Goal: Task Accomplishment & Management: Complete application form

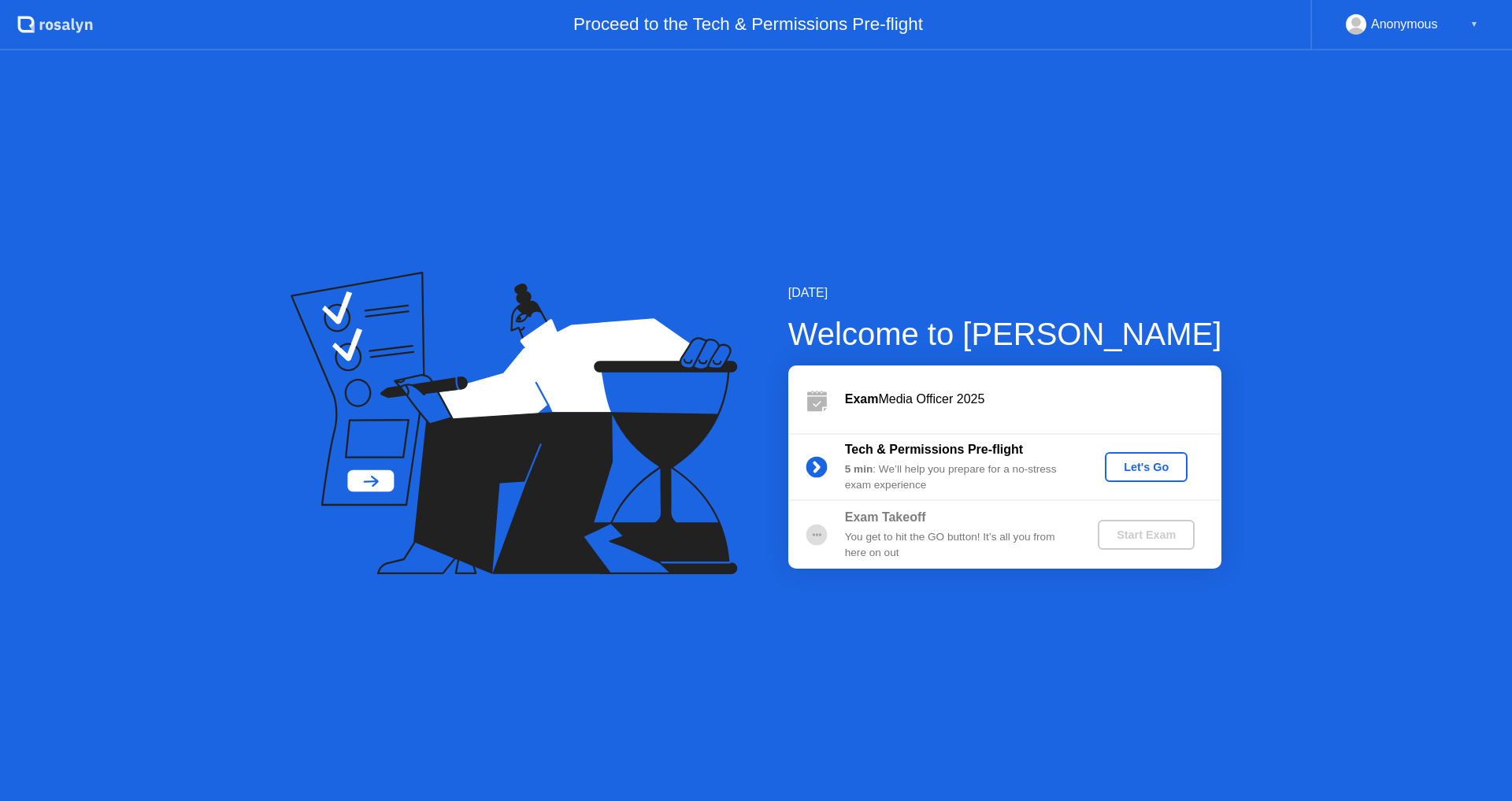
click at [1150, 474] on div "Let's Go" at bounding box center [1146, 466] width 70 height 12
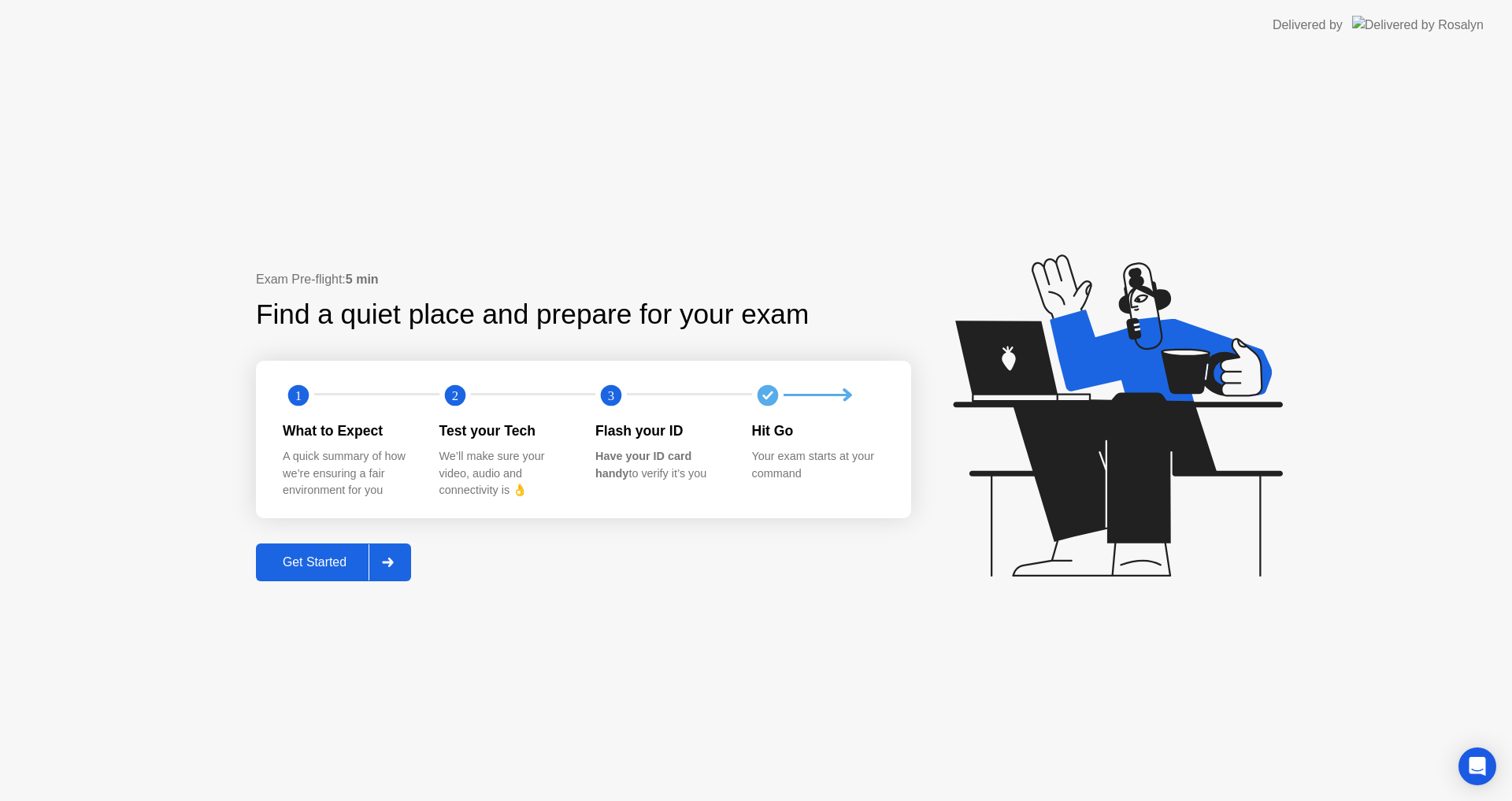
click at [293, 558] on div "Get Started" at bounding box center [315, 562] width 108 height 14
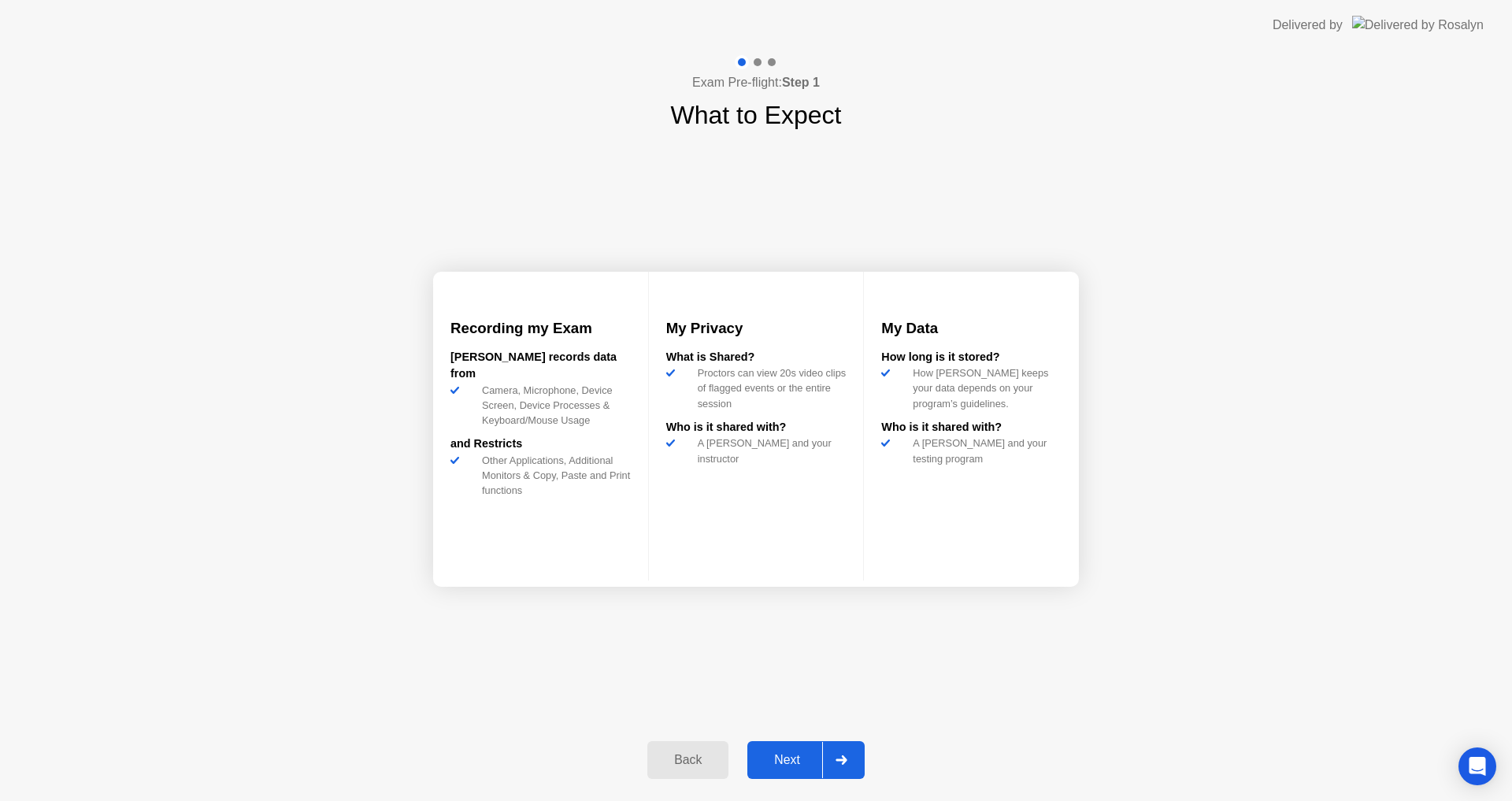
click at [775, 755] on div "Next" at bounding box center [787, 759] width 70 height 14
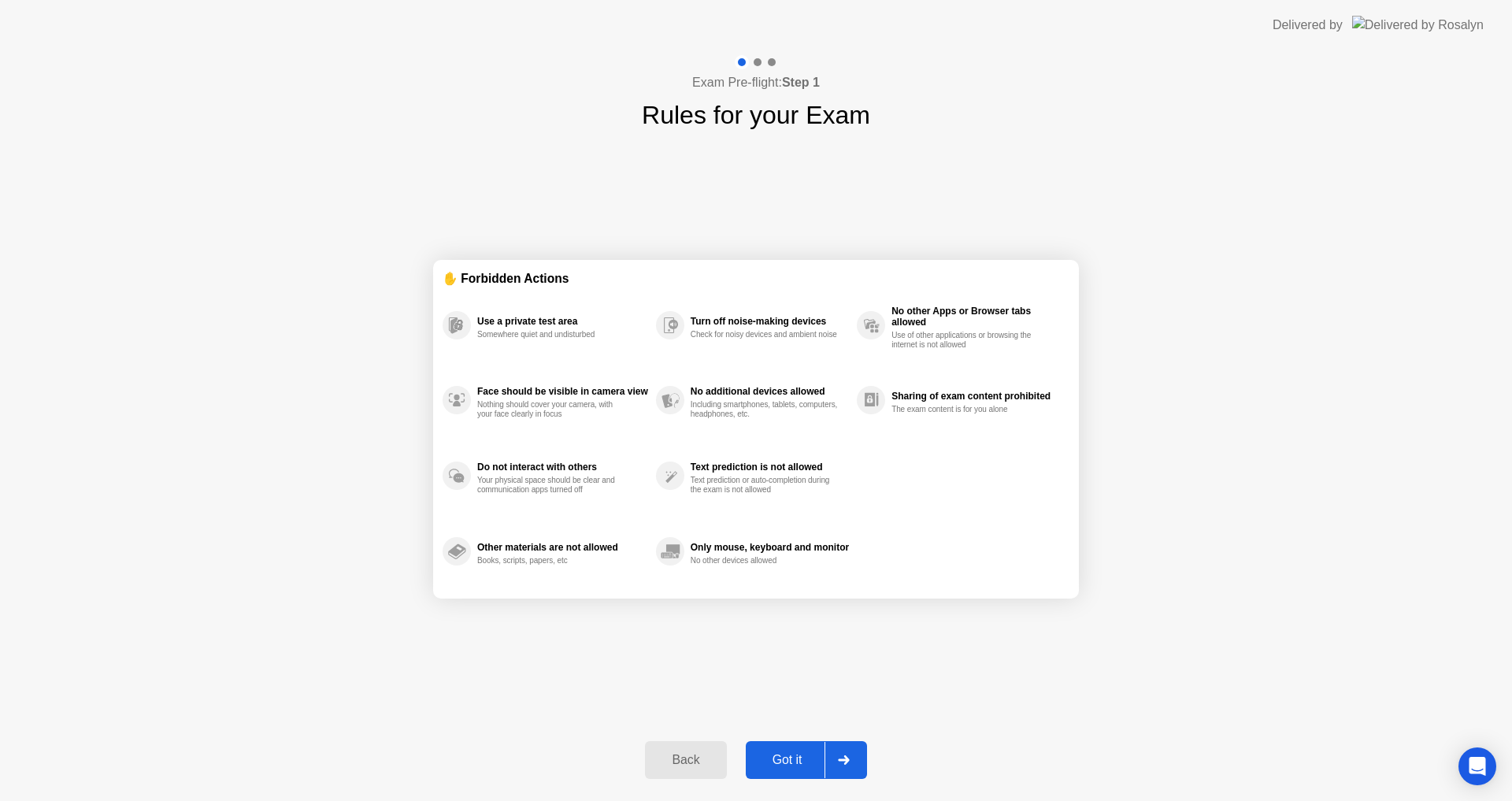
click at [776, 759] on div "Got it" at bounding box center [788, 759] width 74 height 14
select select "**********"
select select "*******"
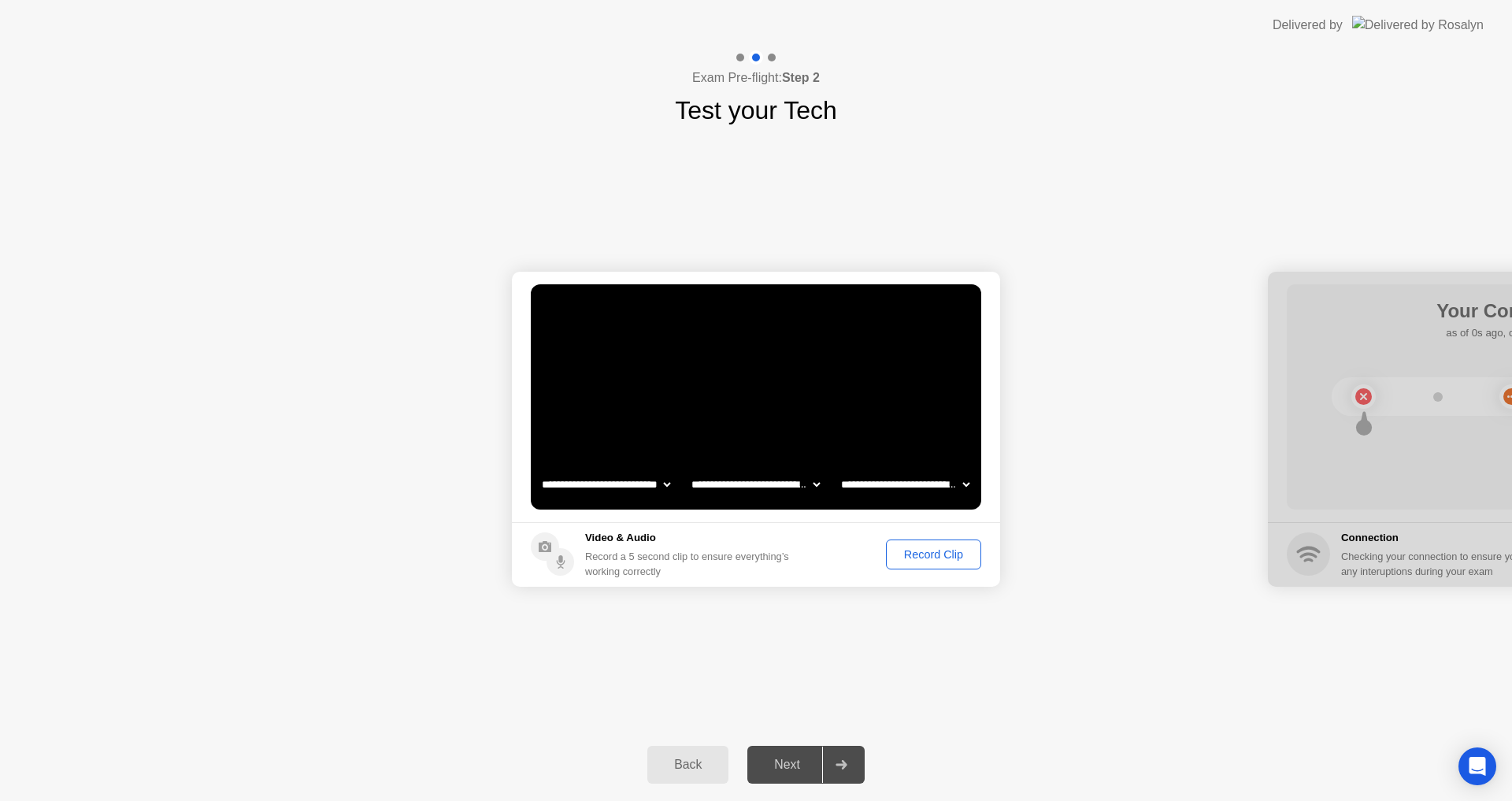
click at [915, 552] on div "Record Clip" at bounding box center [933, 553] width 84 height 12
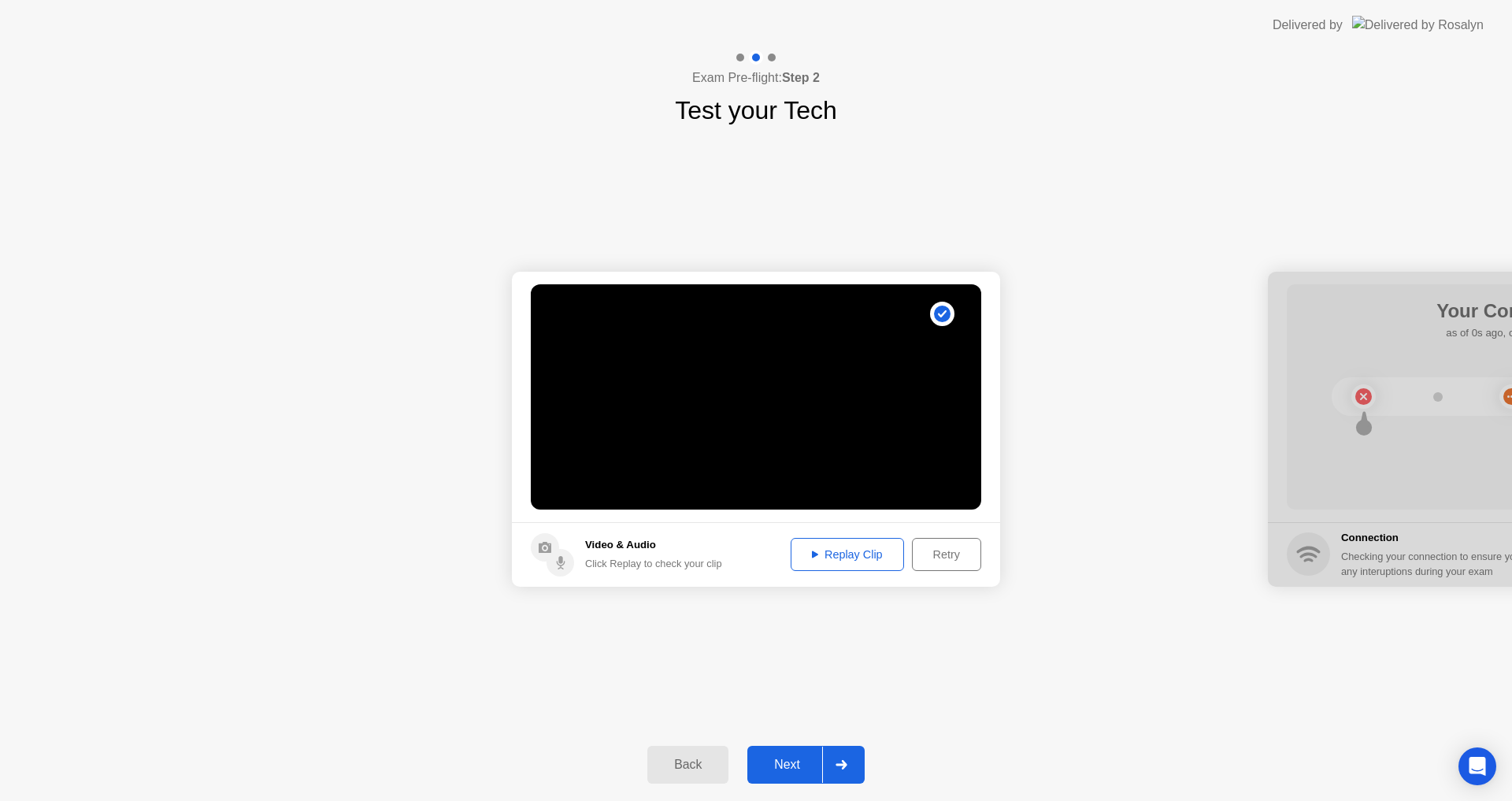
click at [798, 767] on div "Next" at bounding box center [787, 764] width 70 height 14
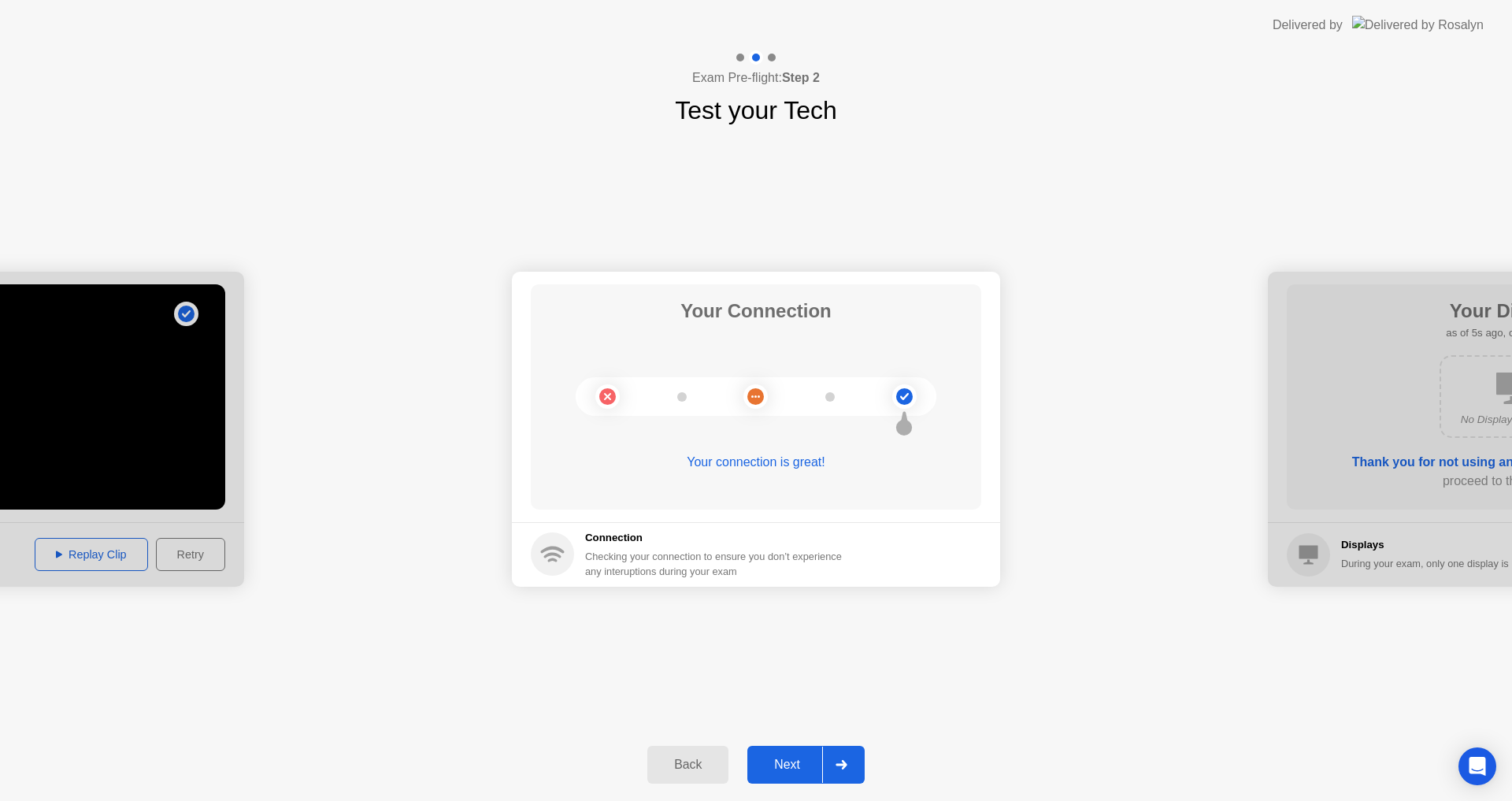
click at [776, 769] on div "Next" at bounding box center [787, 764] width 70 height 14
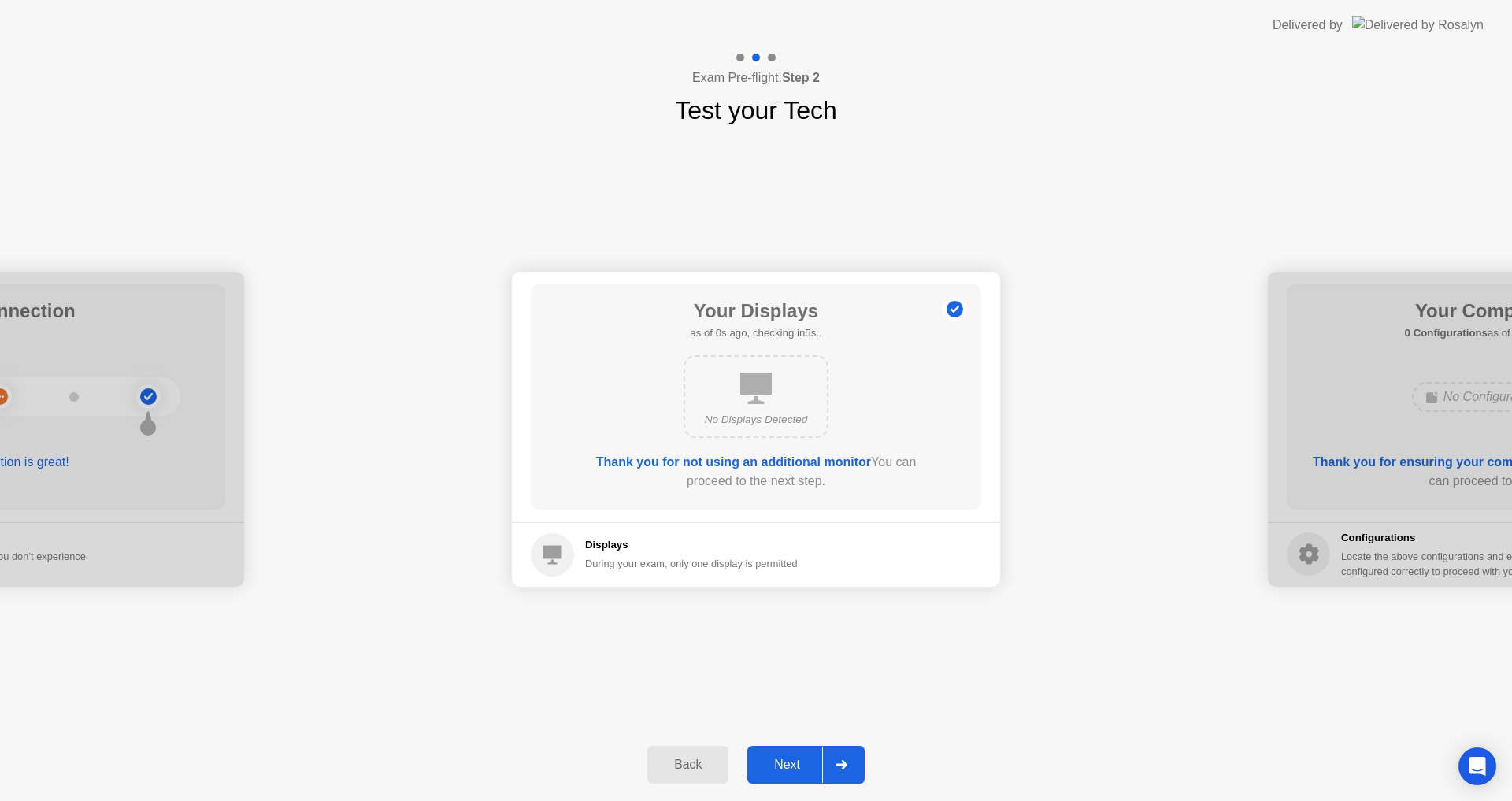
click at [788, 757] on div "Next" at bounding box center [787, 764] width 70 height 14
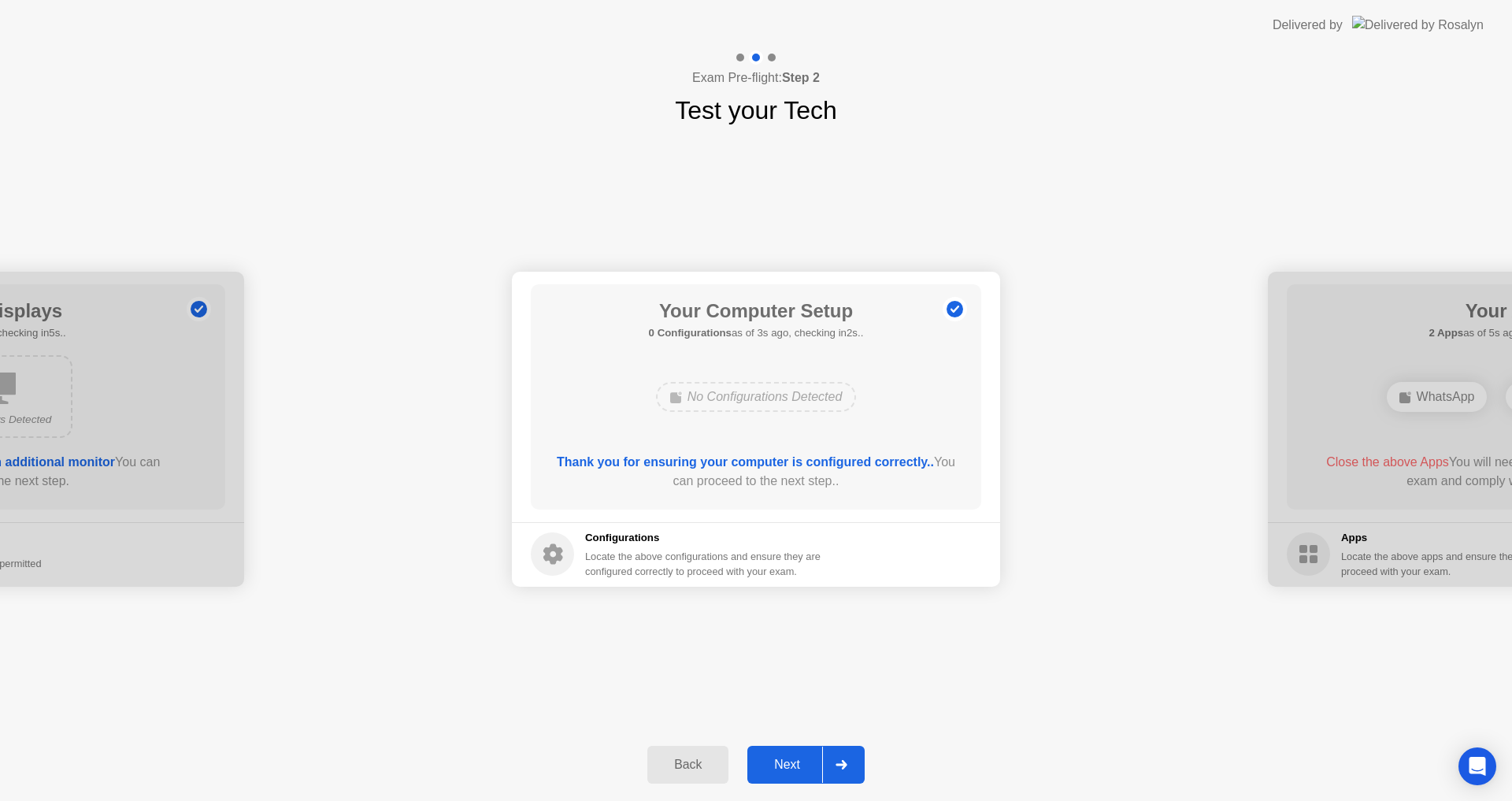
click at [788, 757] on div "Next" at bounding box center [787, 764] width 70 height 14
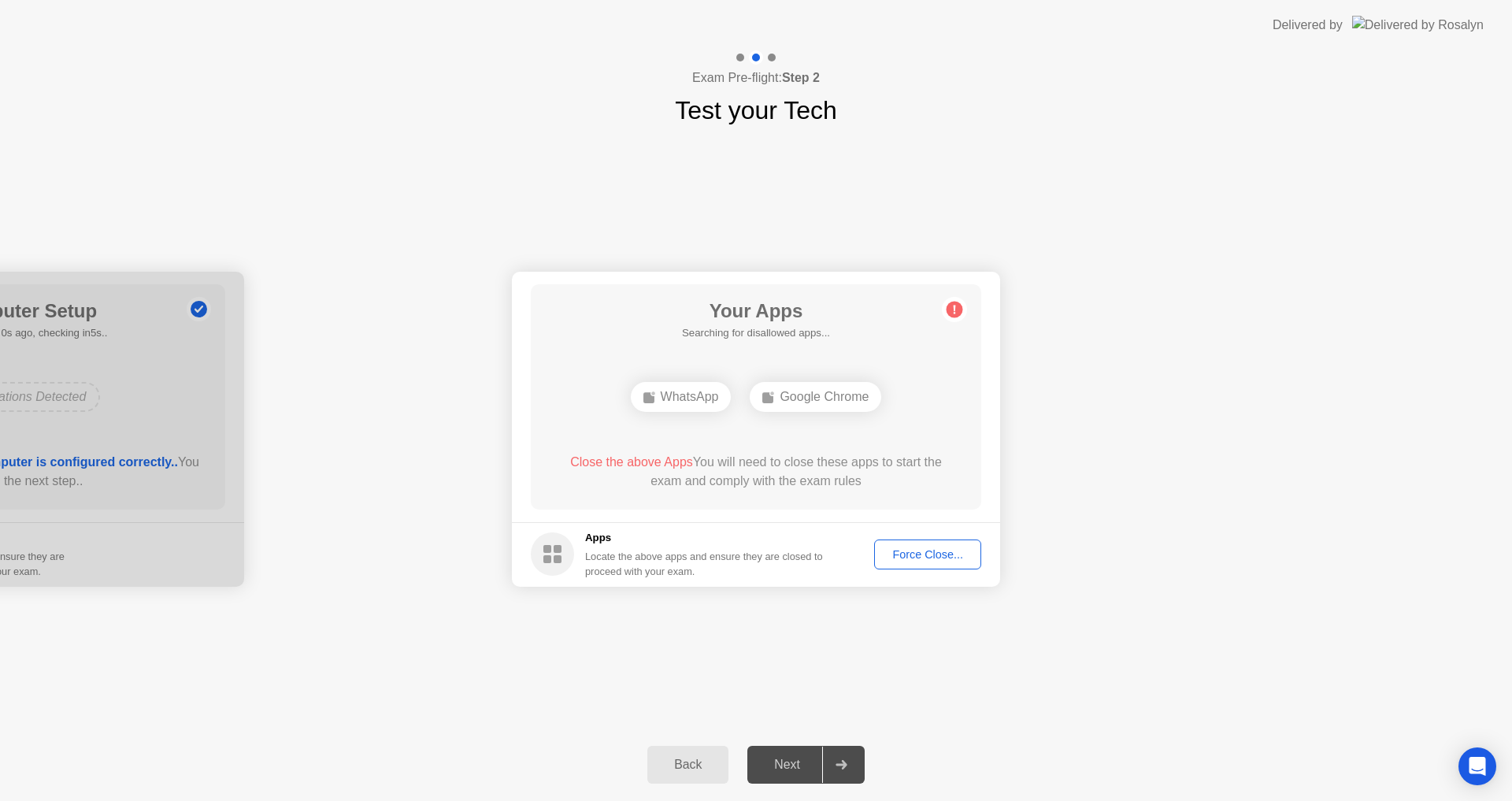
click at [911, 559] on div "Force Close..." at bounding box center [927, 553] width 96 height 12
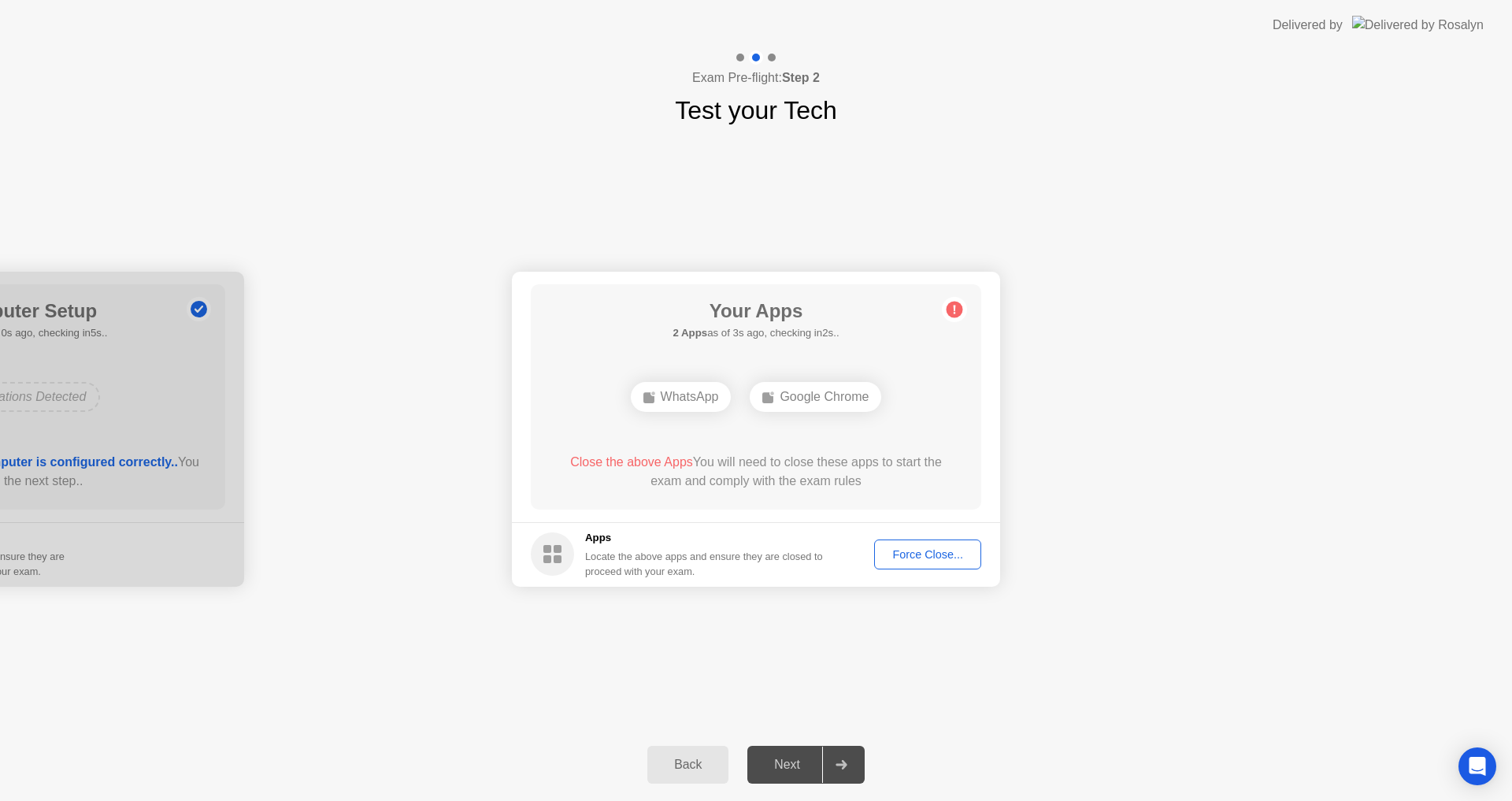
click at [935, 549] on div "Force Close..." at bounding box center [927, 553] width 96 height 12
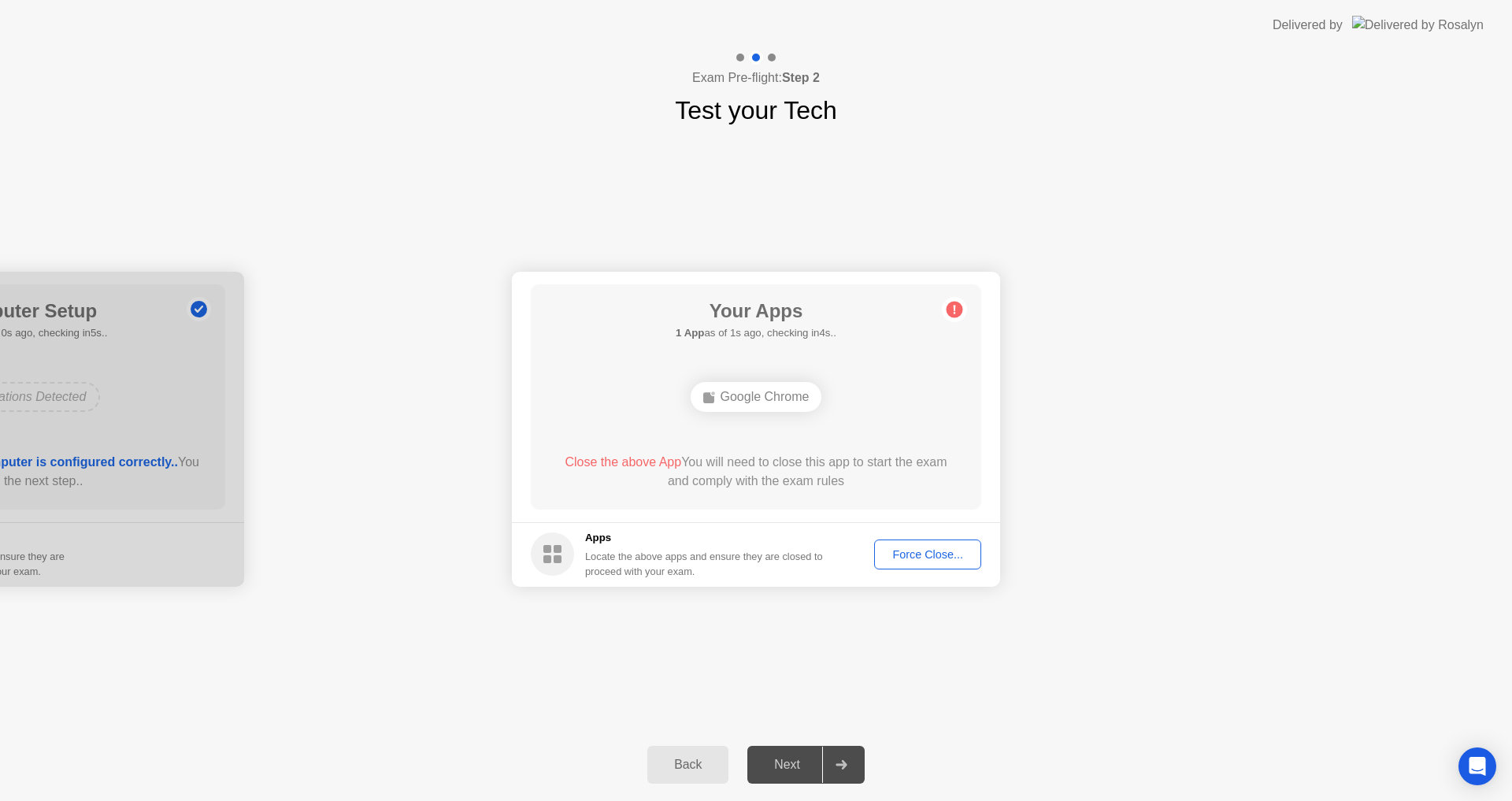
click at [683, 760] on div "Back" at bounding box center [687, 764] width 71 height 14
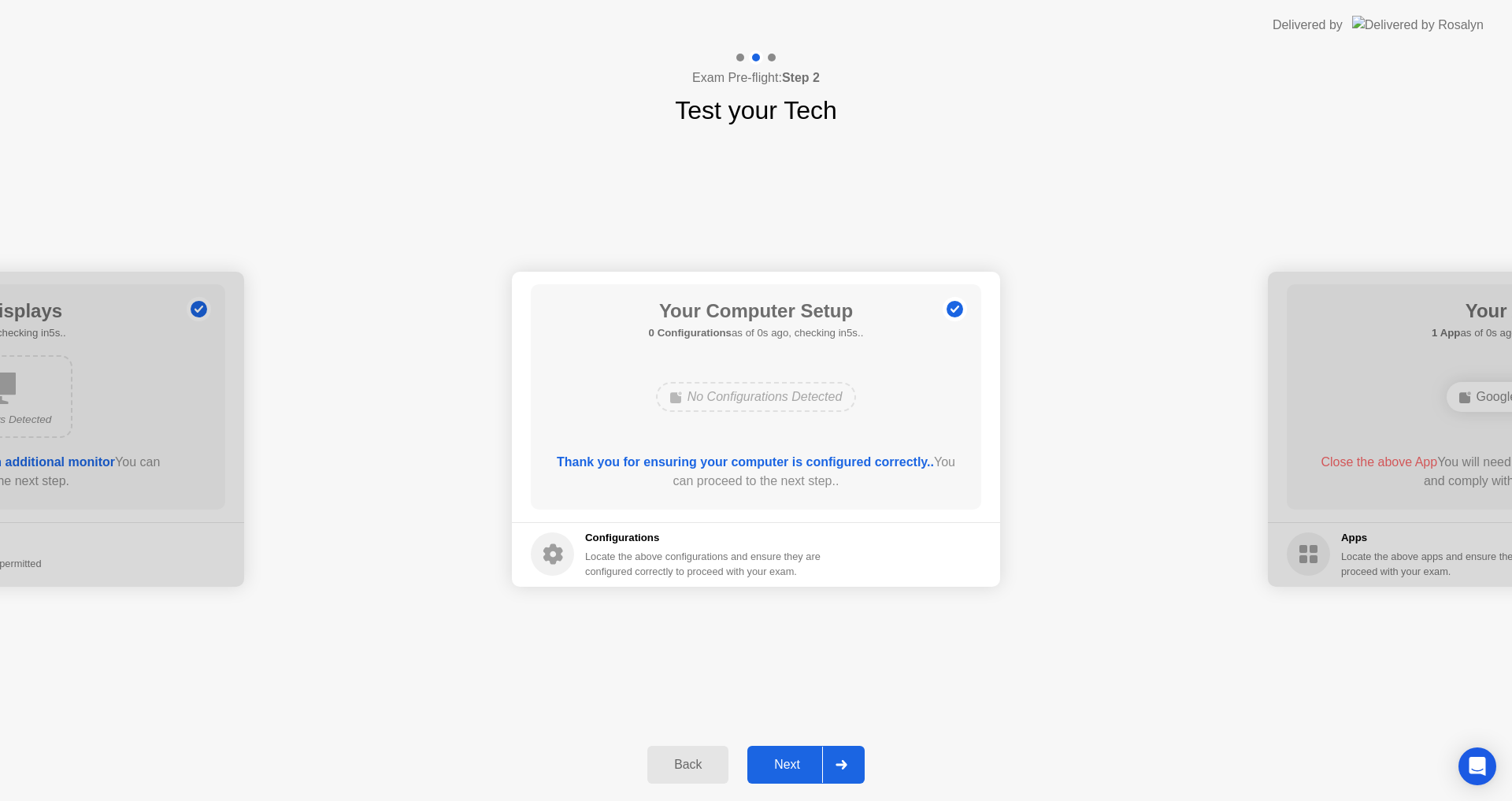
click at [683, 760] on div "Back" at bounding box center [687, 764] width 71 height 14
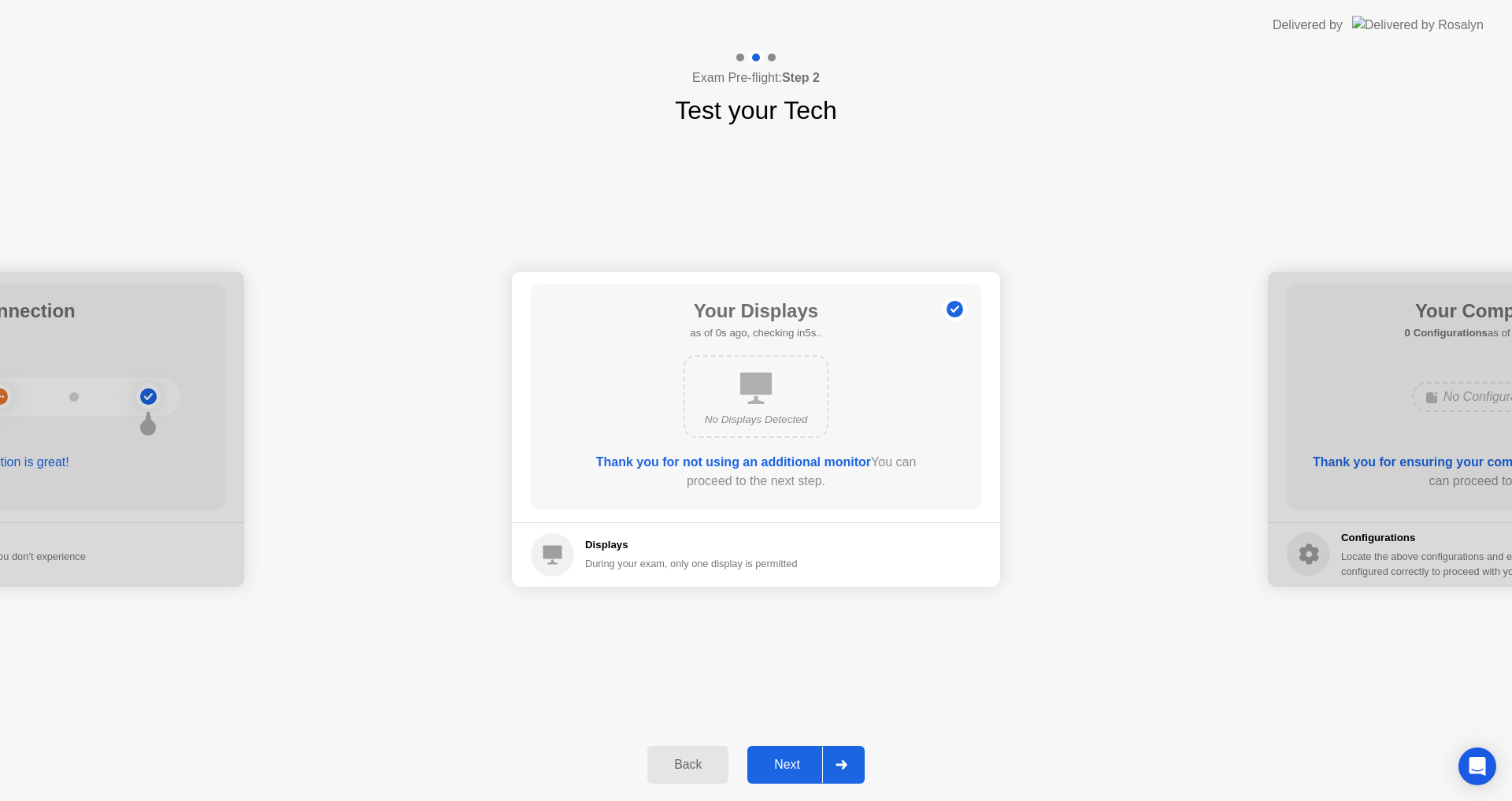
click at [683, 760] on div "Back" at bounding box center [687, 764] width 71 height 14
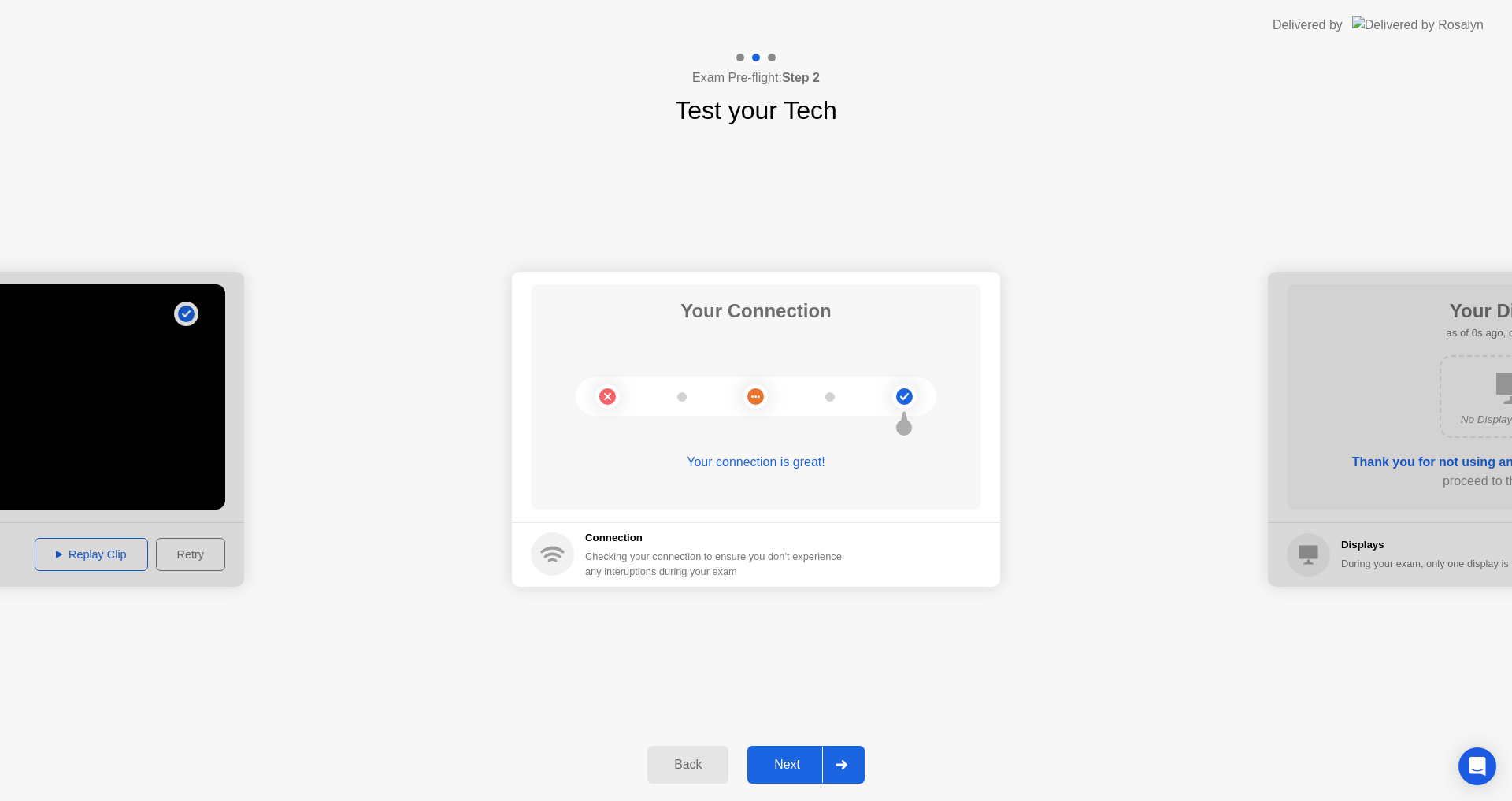
click at [683, 760] on div "Back" at bounding box center [687, 764] width 71 height 14
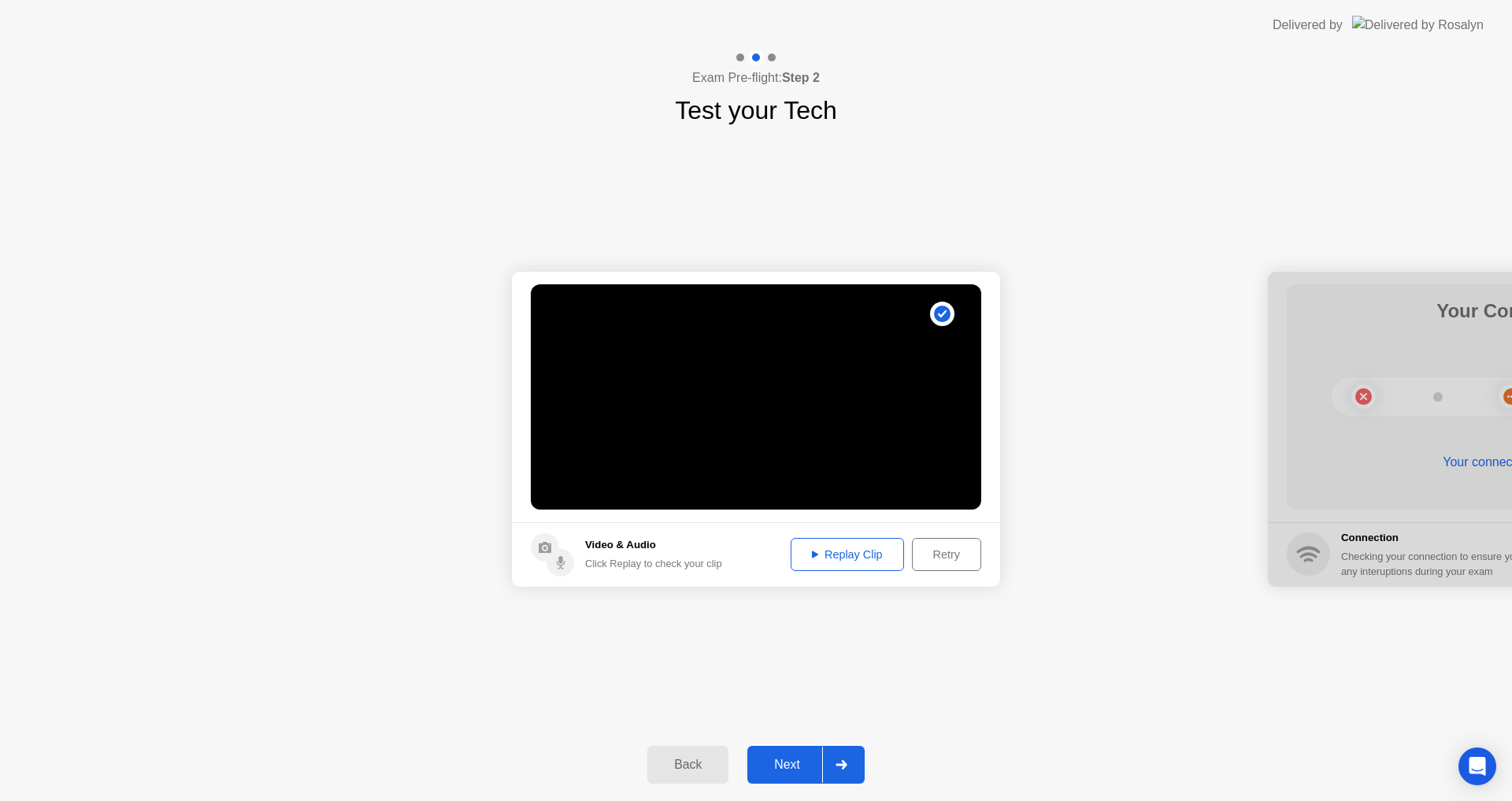
click at [812, 555] on icon at bounding box center [814, 554] width 7 height 7
click at [786, 764] on div "Next" at bounding box center [787, 764] width 70 height 14
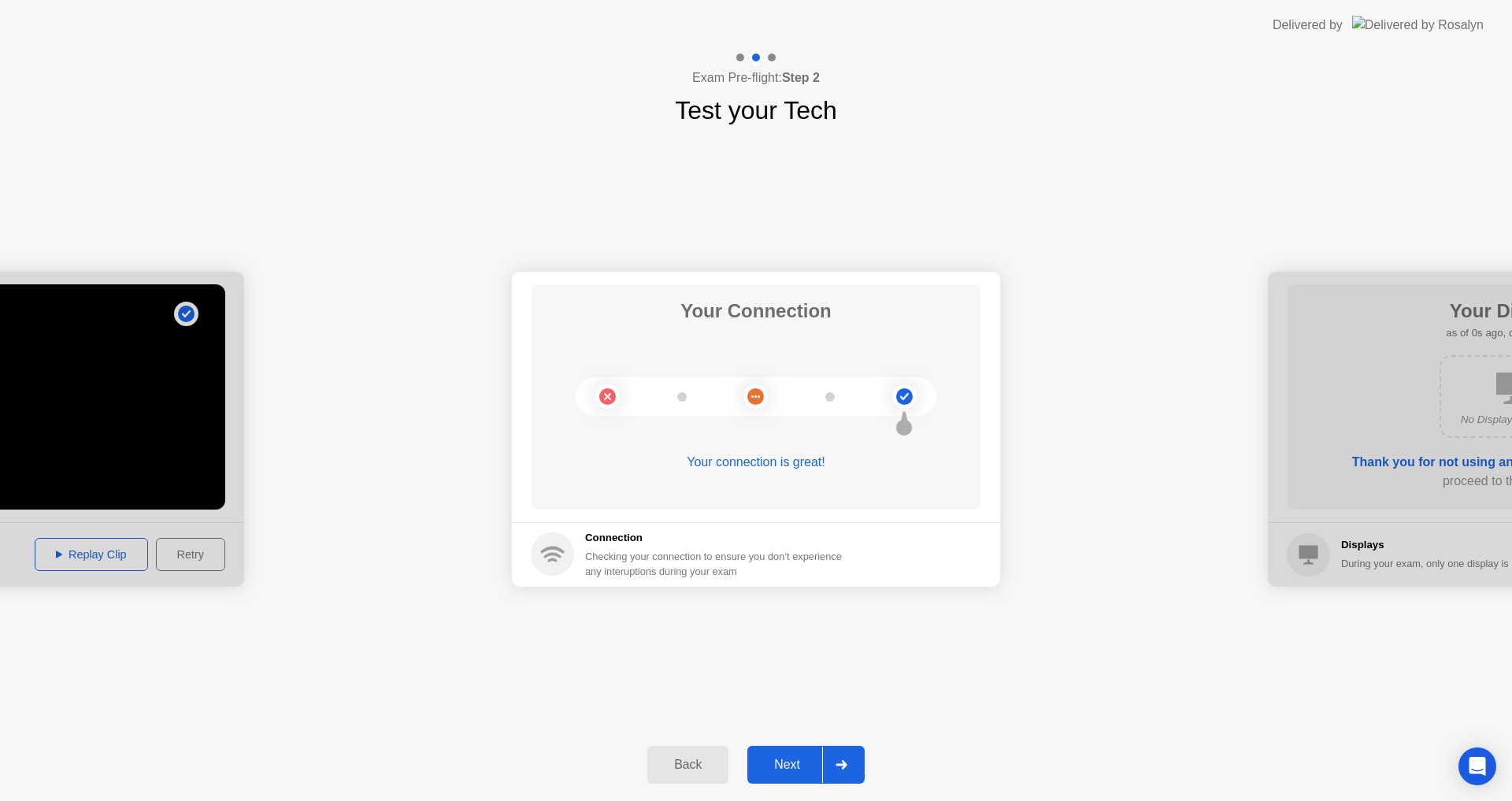
click at [786, 764] on div "Next" at bounding box center [787, 764] width 70 height 14
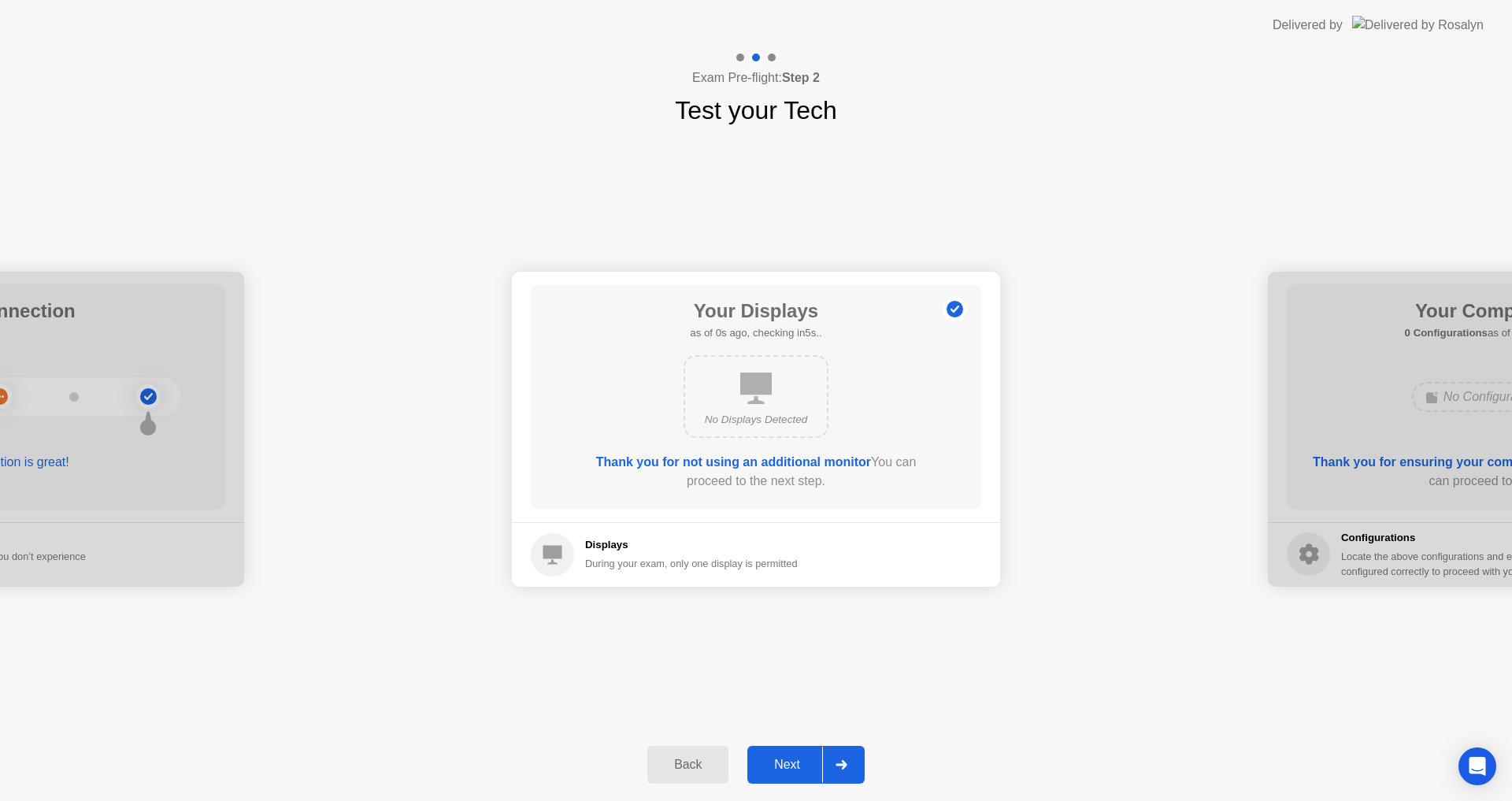
click at [780, 754] on button "Next" at bounding box center [806, 765] width 118 height 38
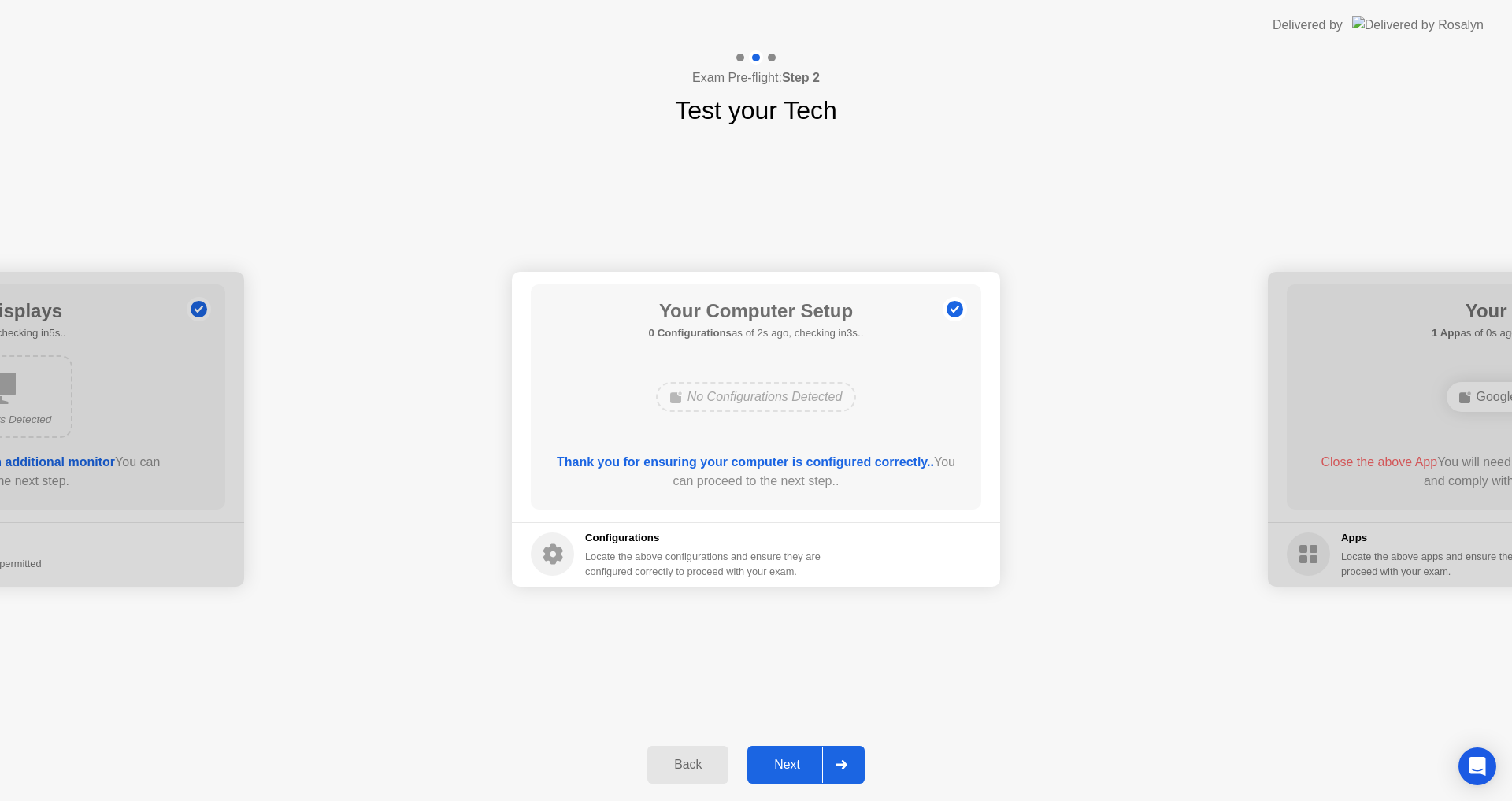
click at [780, 754] on button "Next" at bounding box center [806, 765] width 118 height 38
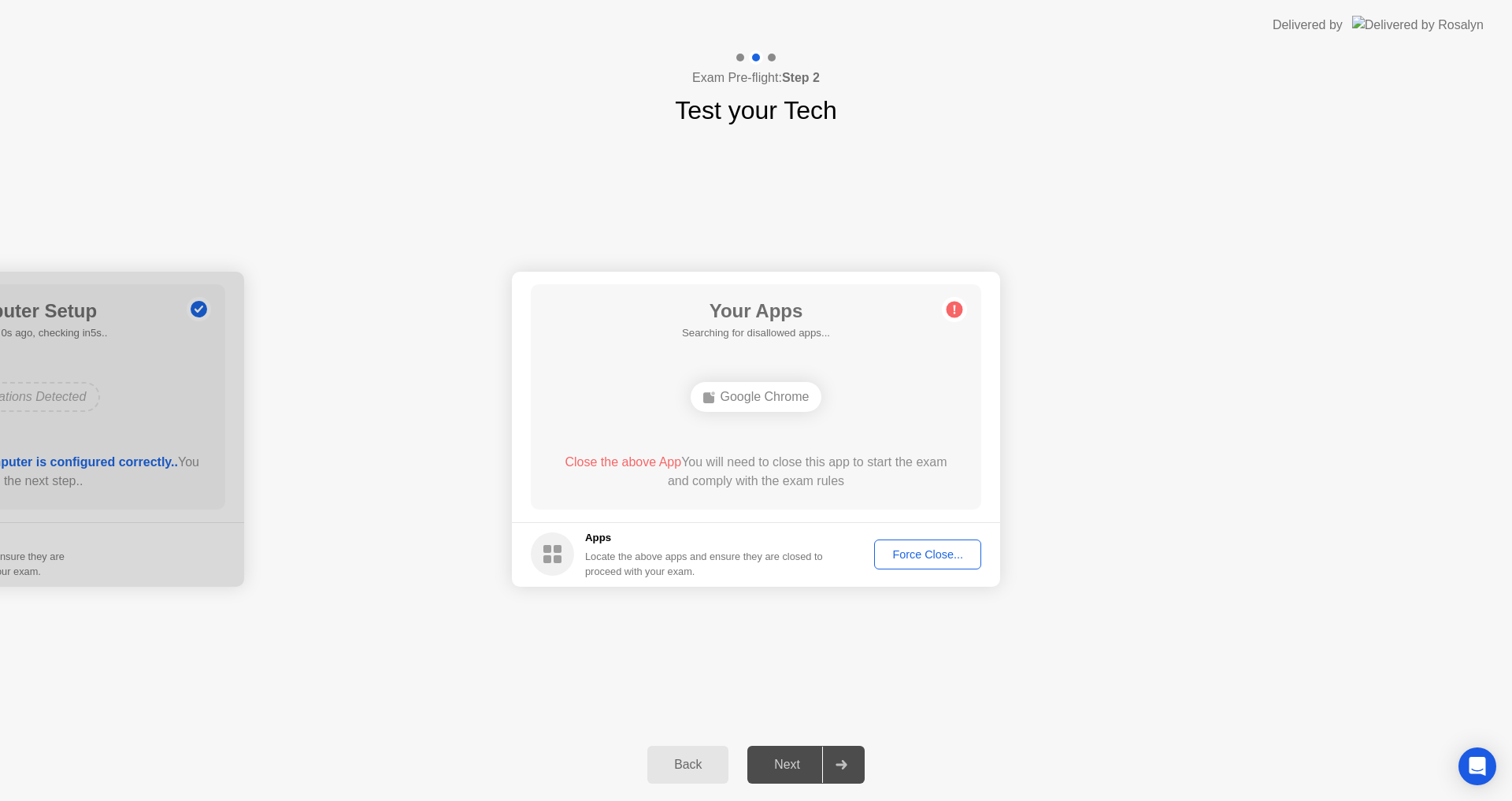
click at [901, 551] on div "Force Close..." at bounding box center [927, 553] width 96 height 12
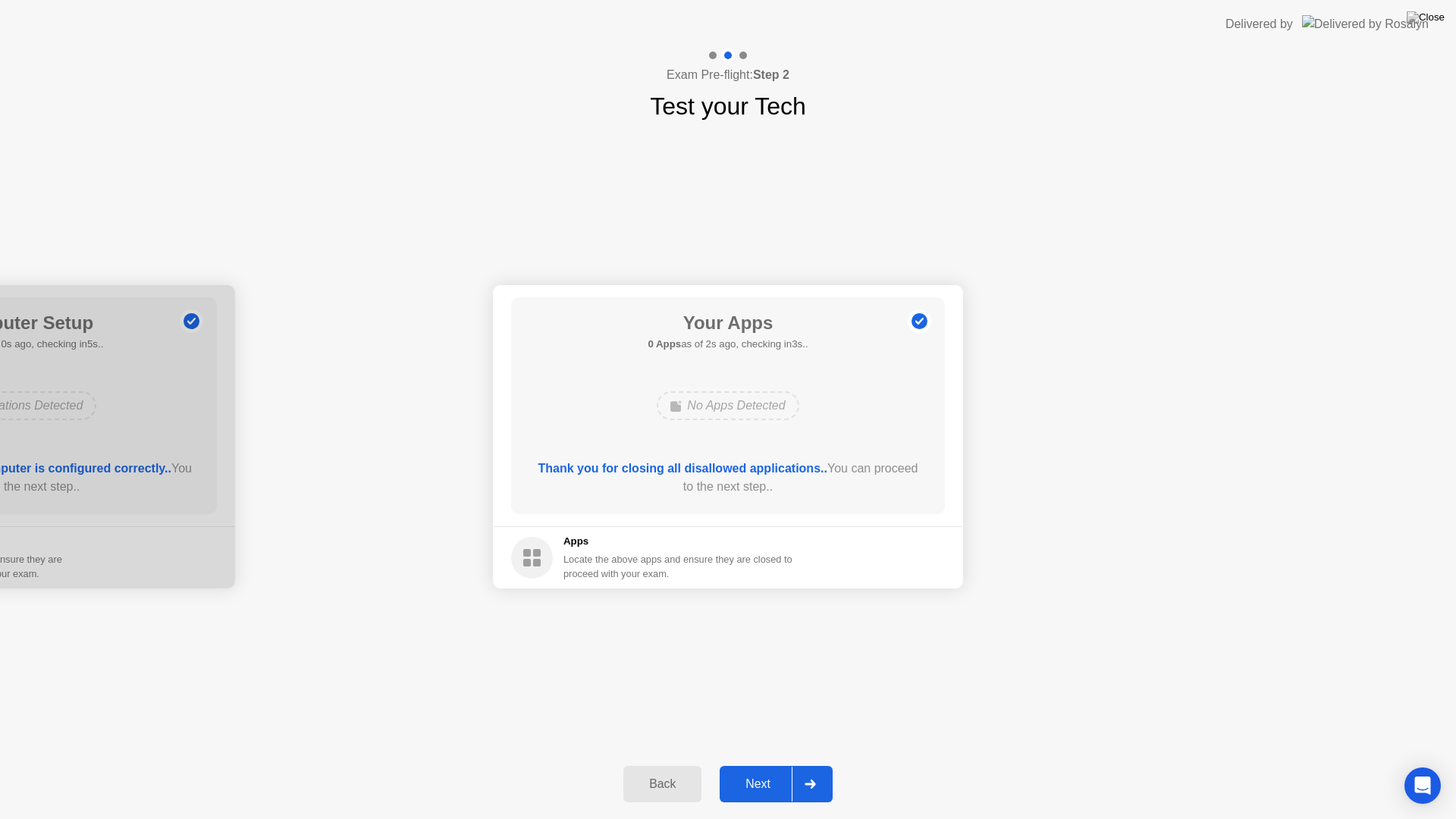
click at [732, 771] on button "Next" at bounding box center [776, 784] width 113 height 37
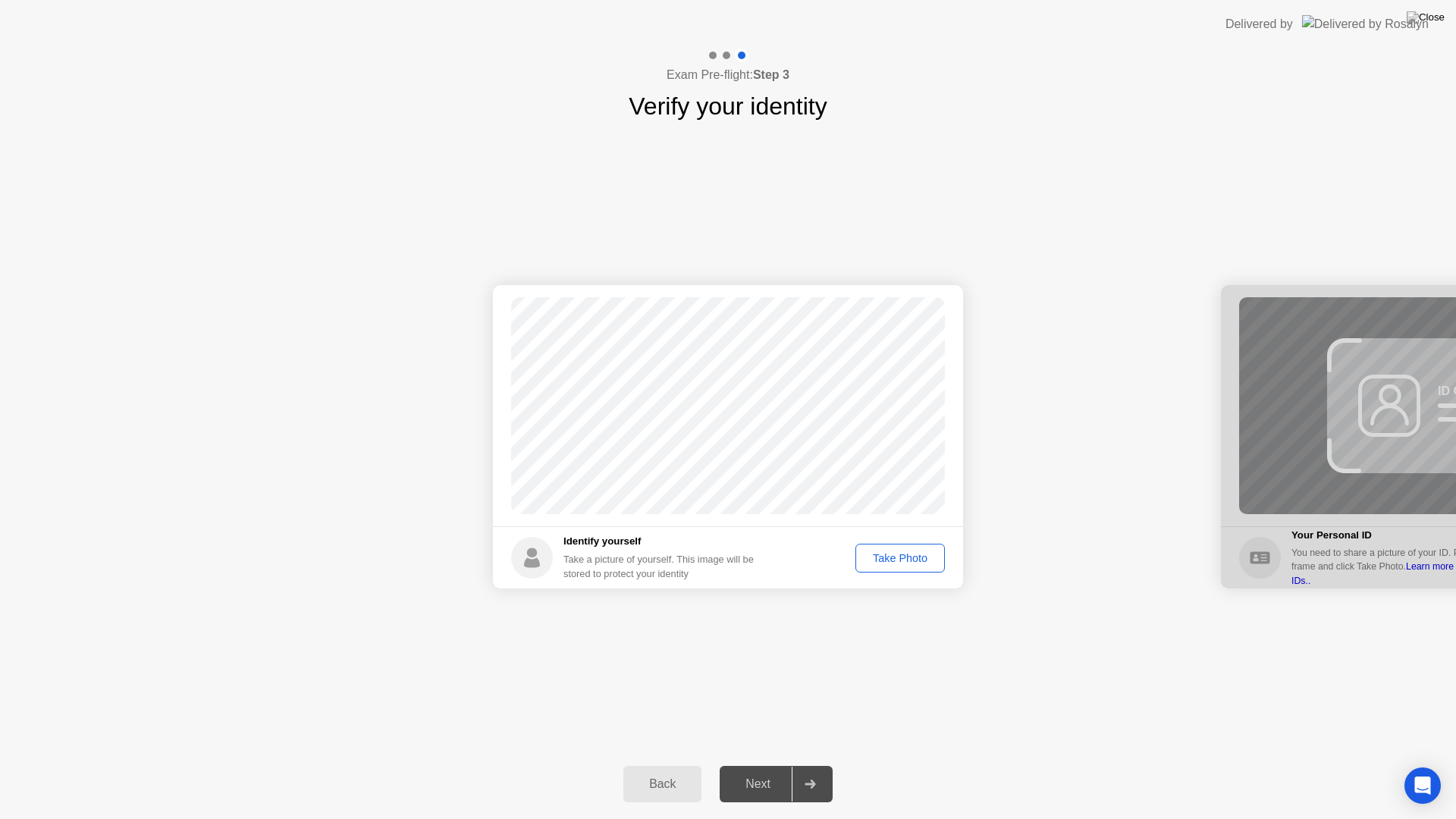
click at [898, 554] on div "Take Photo" at bounding box center [899, 558] width 79 height 12
click at [761, 771] on div "Next" at bounding box center [758, 783] width 68 height 14
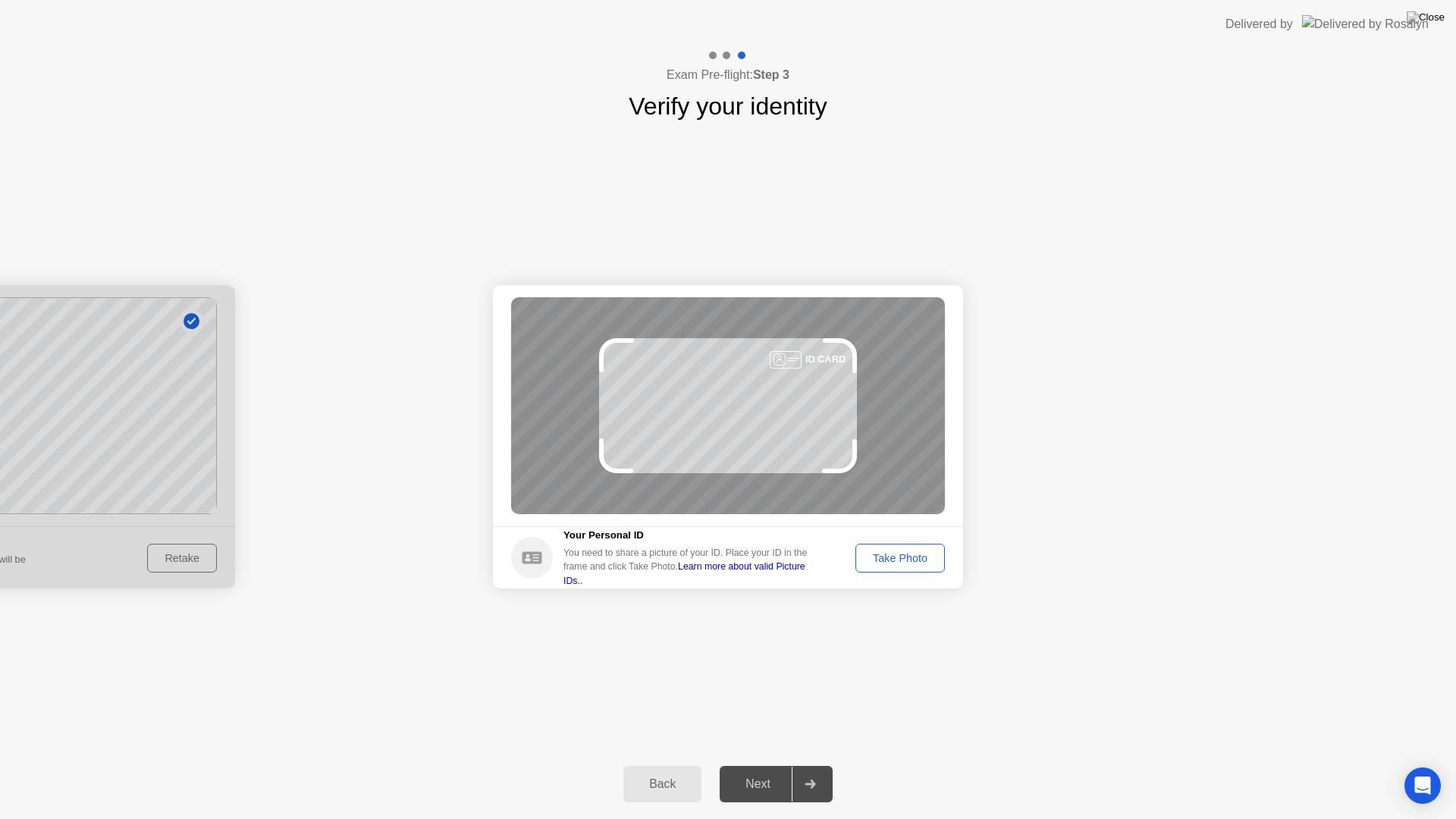
click at [877, 557] on div "Take Photo" at bounding box center [899, 558] width 79 height 12
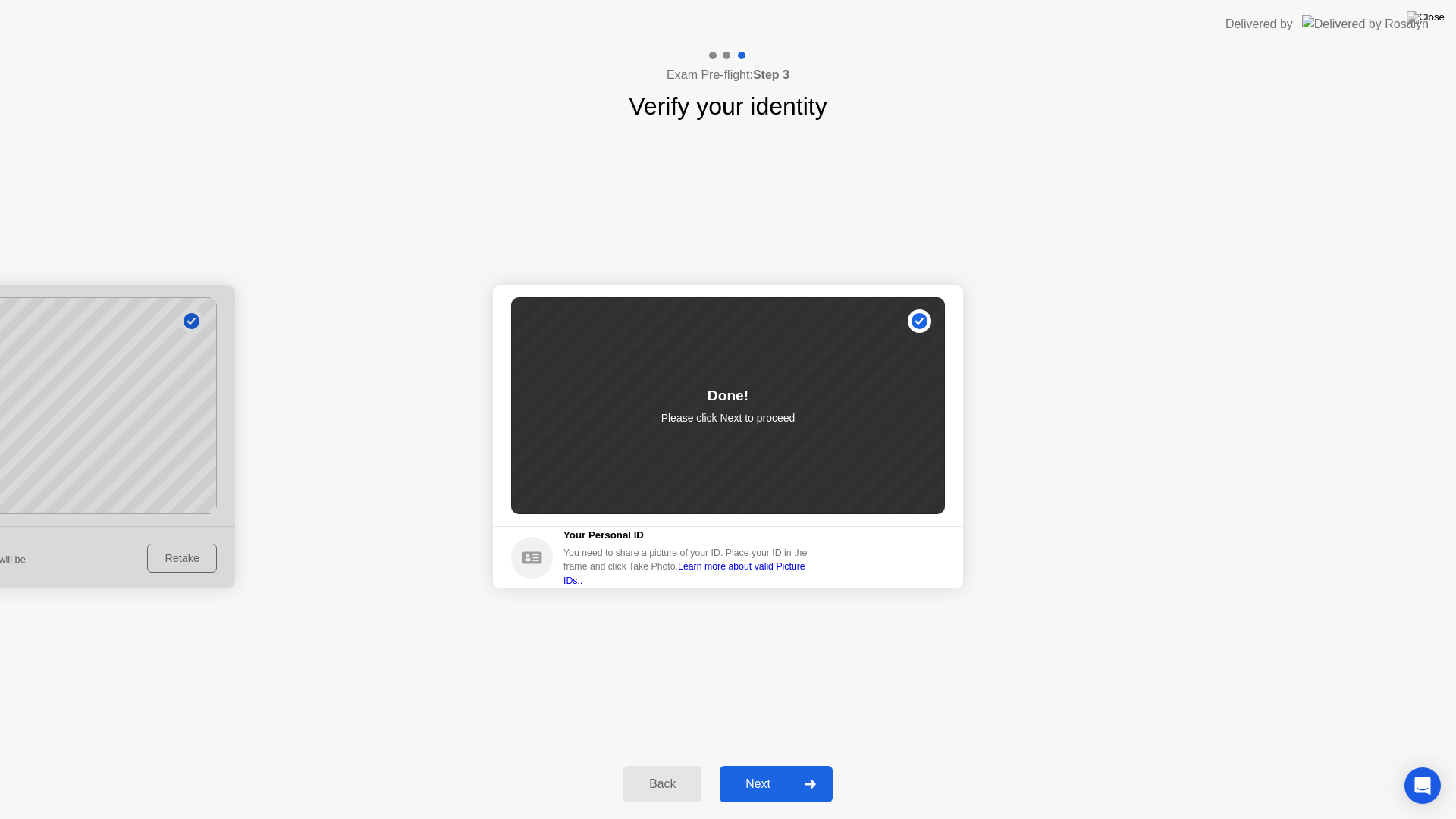
click at [748, 771] on button "Next" at bounding box center [776, 784] width 113 height 37
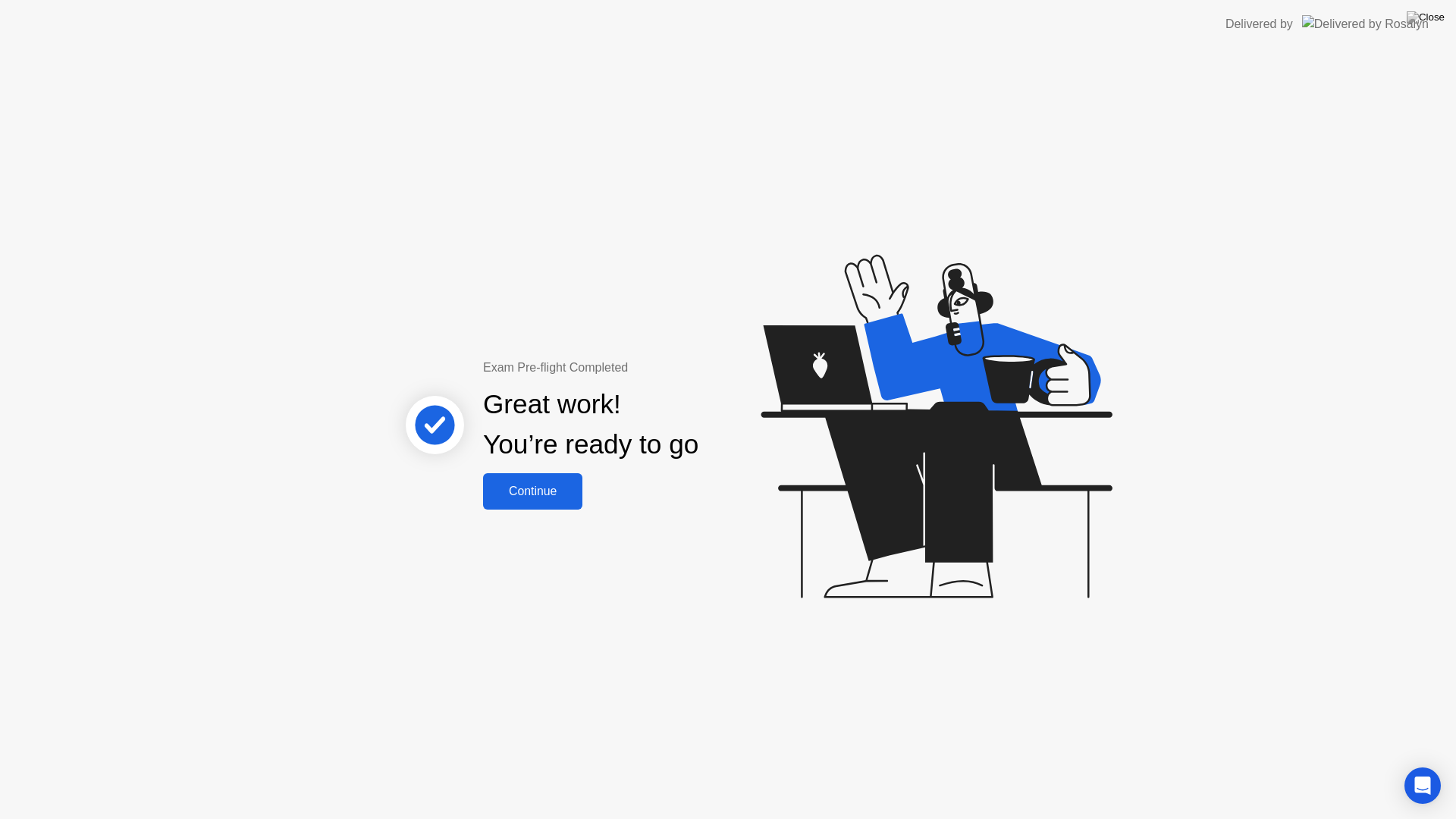
click at [498, 492] on div "Continue" at bounding box center [532, 491] width 90 height 14
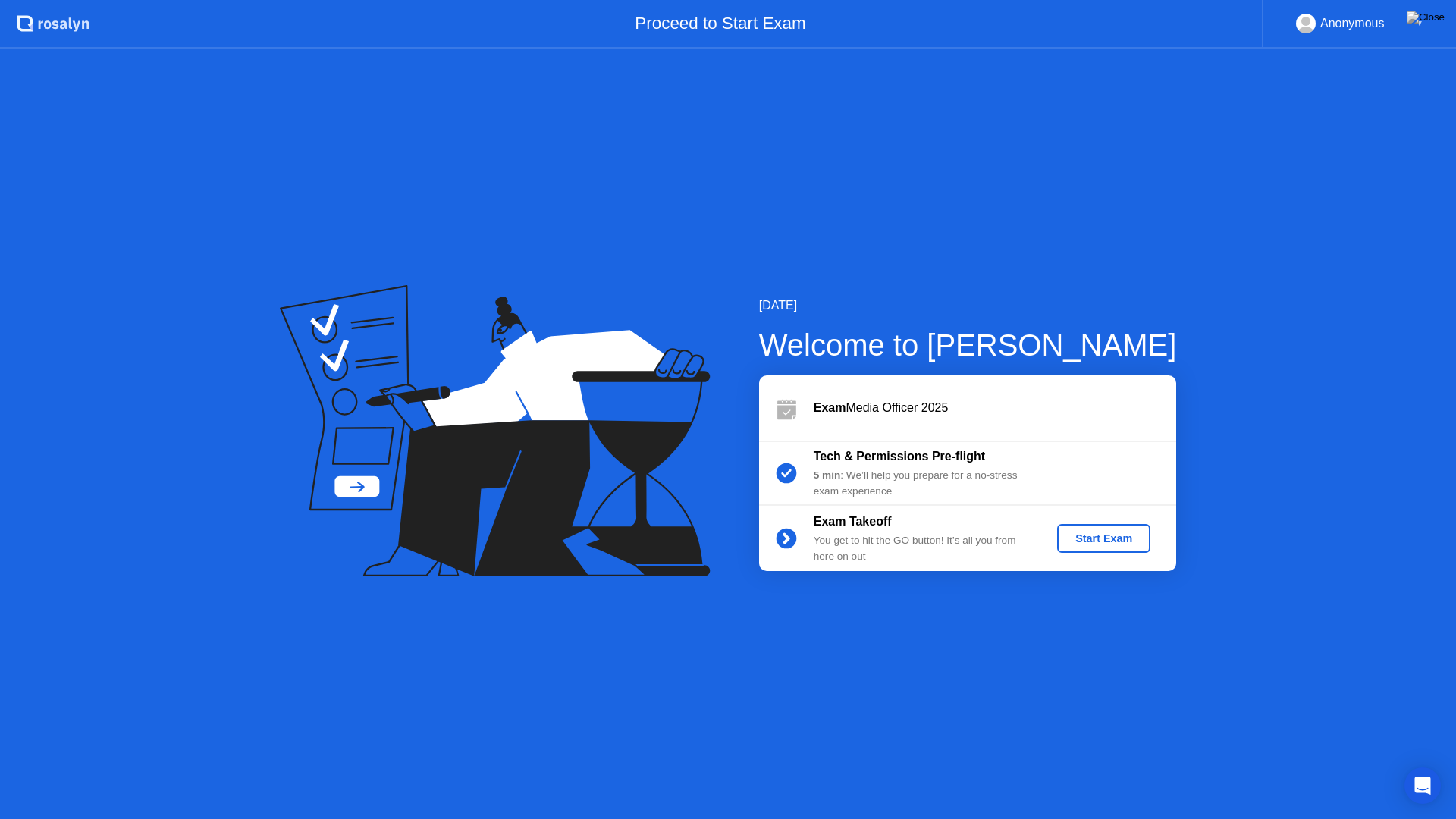
click at [1079, 537] on div "Start Exam" at bounding box center [1103, 537] width 81 height 12
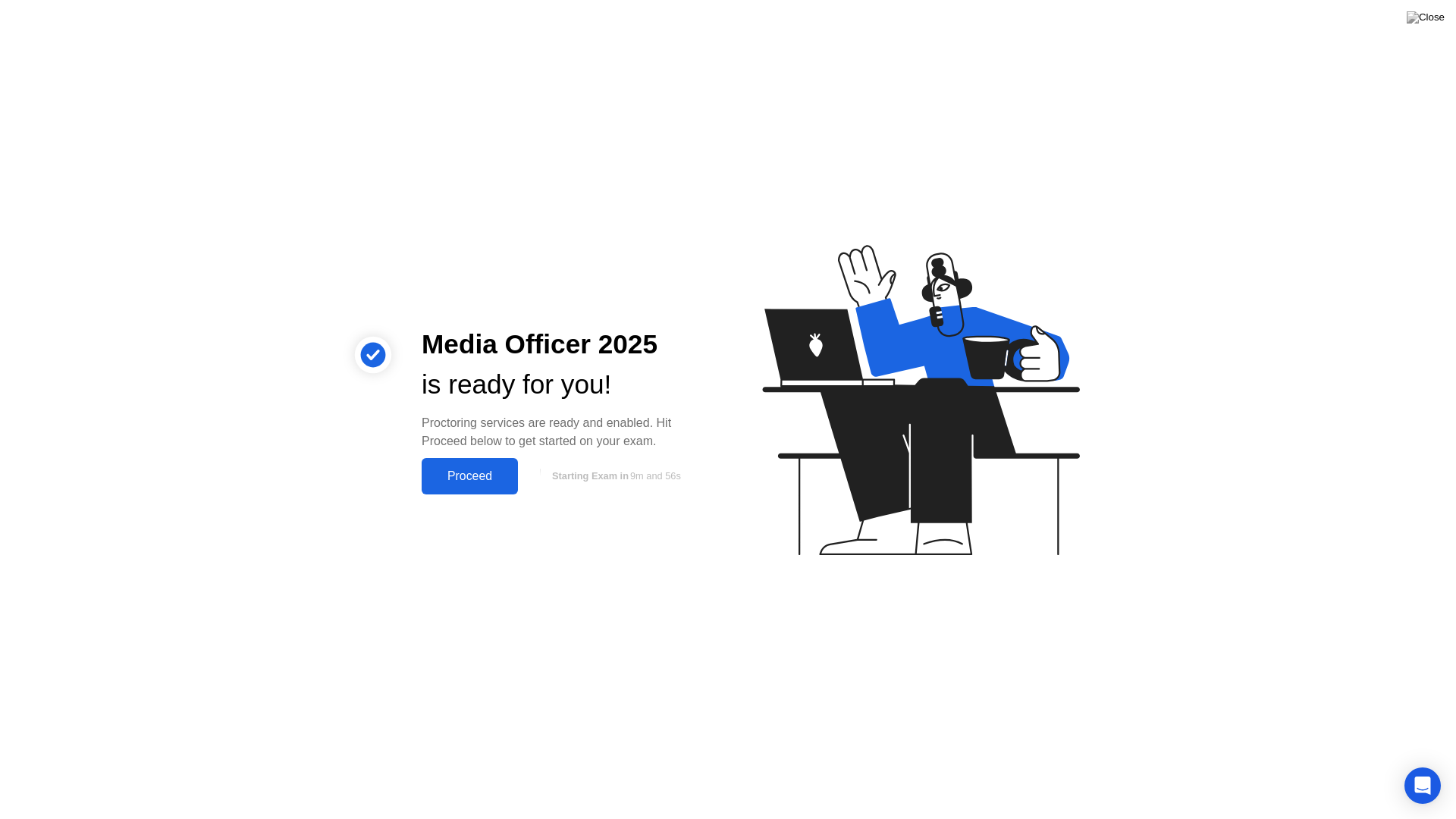
click at [484, 479] on div "Proceed" at bounding box center [469, 475] width 87 height 14
